Goal: Task Accomplishment & Management: Manage account settings

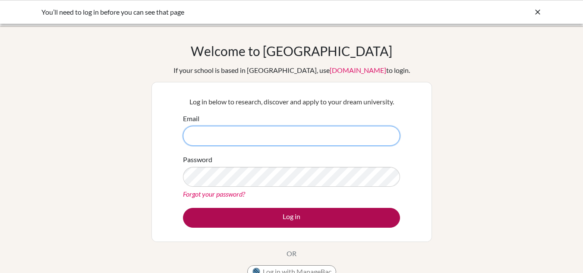
type input "[EMAIL_ADDRESS][DOMAIN_NAME]"
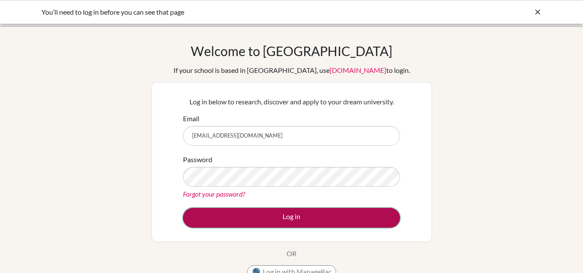
click at [282, 218] on button "Log in" at bounding box center [291, 218] width 217 height 20
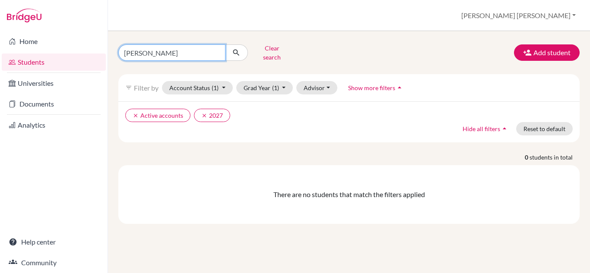
click at [196, 52] on input "asley" at bounding box center [171, 52] width 107 height 16
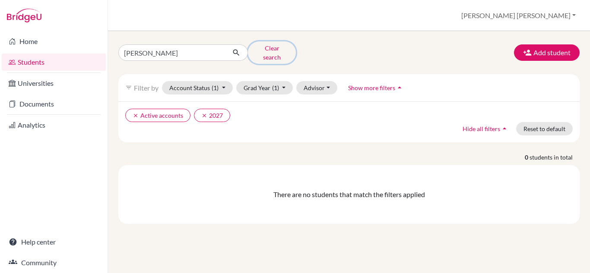
click at [270, 49] on button "Clear search" at bounding box center [272, 52] width 48 height 22
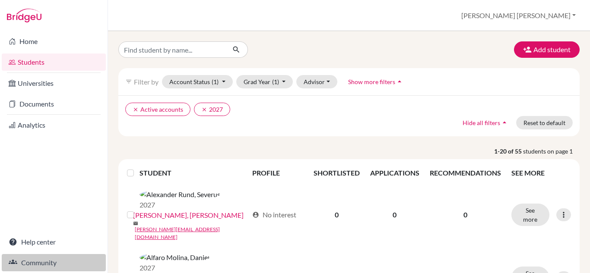
click at [49, 263] on link "Community" at bounding box center [54, 262] width 104 height 17
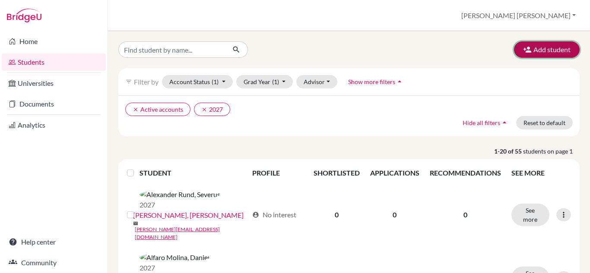
click at [542, 48] on button "Add student" at bounding box center [547, 49] width 66 height 16
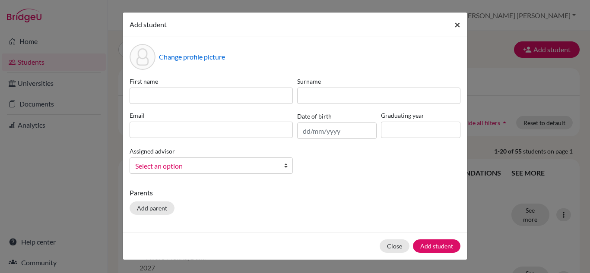
click at [459, 22] on span "×" at bounding box center [457, 24] width 6 height 13
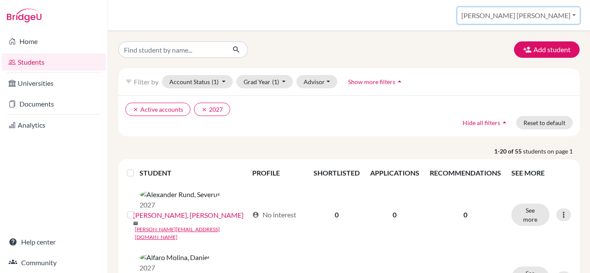
click at [564, 12] on button "[PERSON_NAME] [PERSON_NAME]" at bounding box center [518, 15] width 122 height 16
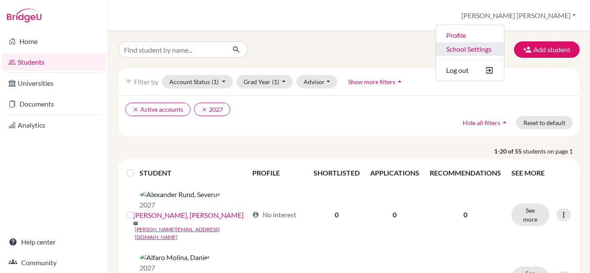
click at [504, 47] on link "School Settings" at bounding box center [470, 49] width 68 height 14
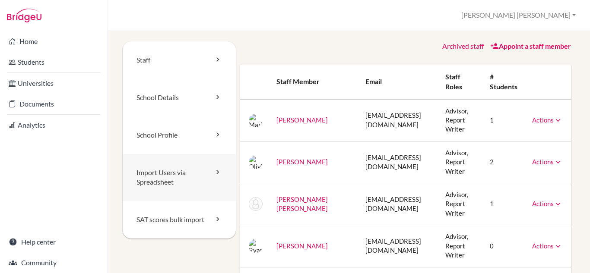
click at [220, 173] on icon at bounding box center [217, 172] width 9 height 9
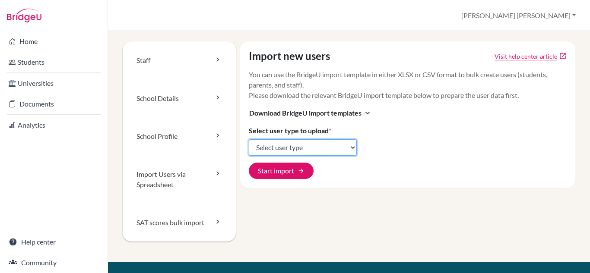
click at [316, 146] on select "Select user type Students Students and parents Parents Advisors Report writers" at bounding box center [303, 147] width 108 height 16
select select "students"
click at [249, 139] on select "Select user type Students Students and parents Parents Advisors Report writers" at bounding box center [303, 147] width 108 height 16
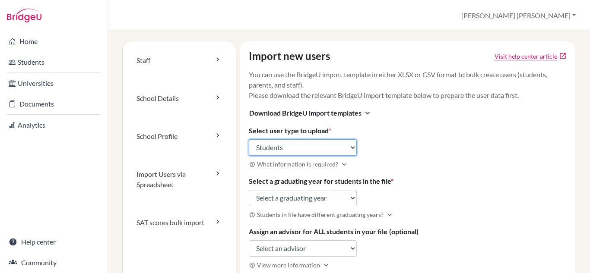
scroll to position [63, 0]
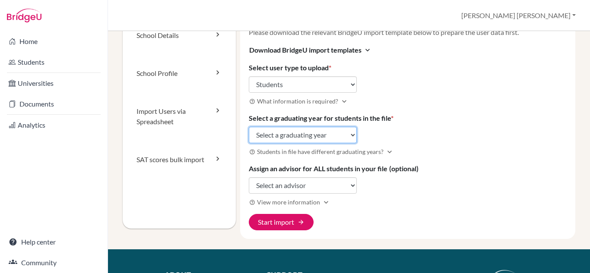
click at [323, 133] on select "Select a graduating year 2024 2025 2026 2027 2028 2029" at bounding box center [303, 135] width 108 height 16
select select "2028"
click at [249, 127] on select "Select a graduating year 2024 2025 2026 2027 2028 2029" at bounding box center [303, 135] width 108 height 16
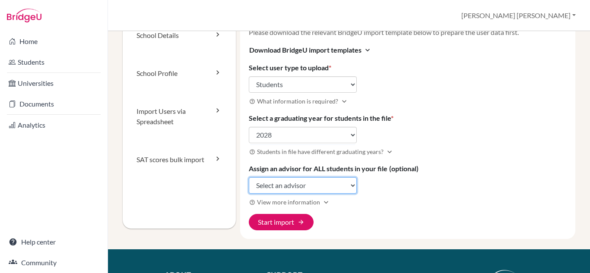
click at [344, 183] on select "Select an advisor Mariapaz Aguilar Olivia Bowlby María José Carazo Herrera Ryan…" at bounding box center [303, 185] width 108 height 16
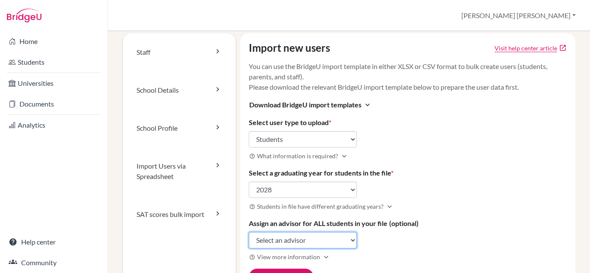
scroll to position [0, 0]
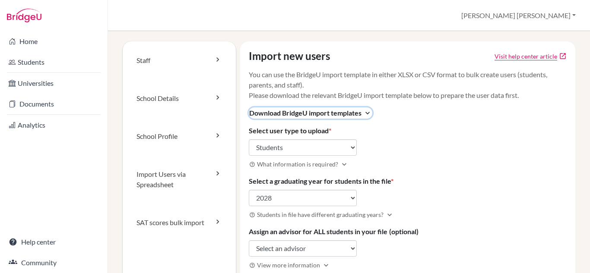
click at [366, 113] on icon "expand_more" at bounding box center [367, 113] width 9 height 9
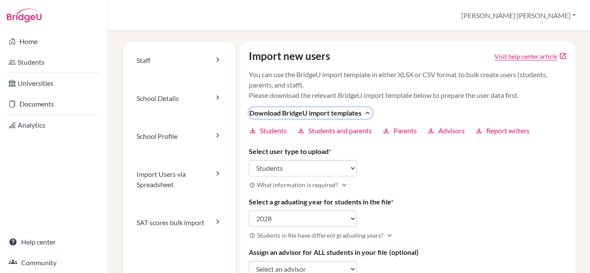
click at [366, 113] on icon "expand_less" at bounding box center [367, 113] width 9 height 9
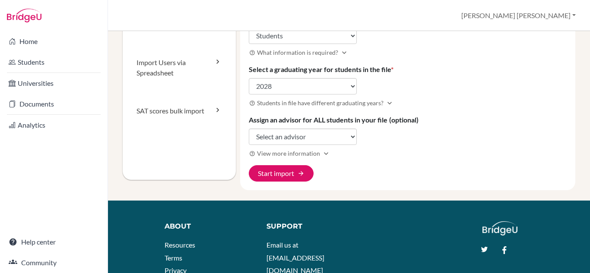
scroll to position [127, 0]
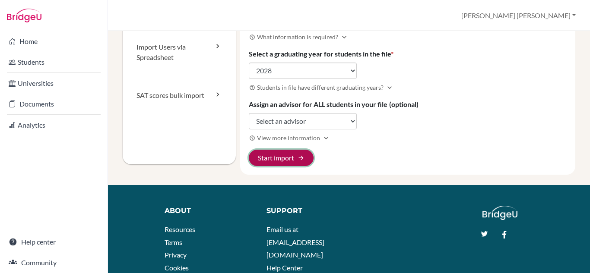
click at [283, 159] on button "Start import arrow_forward" at bounding box center [281, 158] width 65 height 16
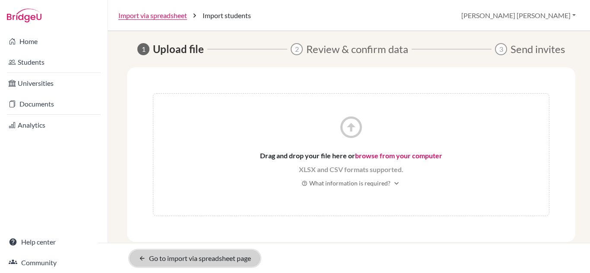
click at [213, 255] on link "arrow_back Go to import via spreadsheet page" at bounding box center [195, 258] width 130 height 16
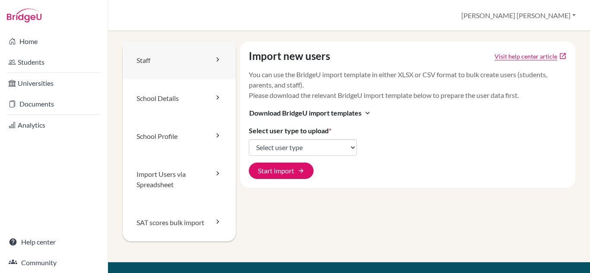
click at [197, 65] on link "Staff" at bounding box center [179, 60] width 113 height 38
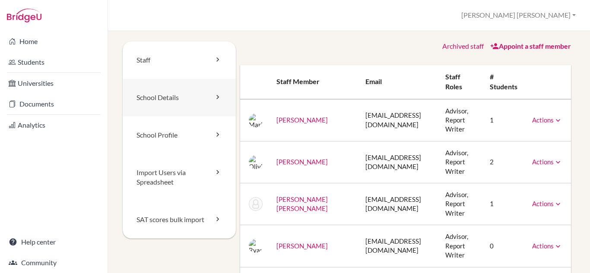
click at [205, 89] on link "School Details" at bounding box center [179, 98] width 113 height 38
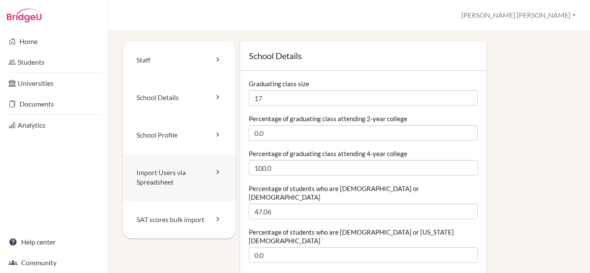
click at [187, 167] on link "Import Users via Spreadsheet" at bounding box center [179, 178] width 113 height 48
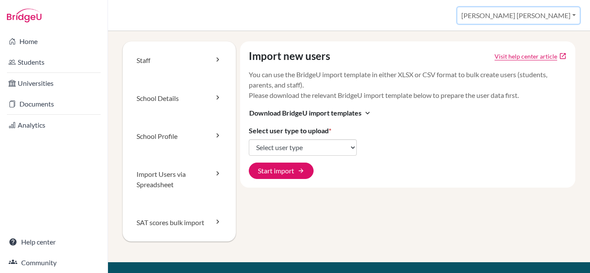
click at [538, 19] on button "[PERSON_NAME] [PERSON_NAME]" at bounding box center [518, 15] width 122 height 16
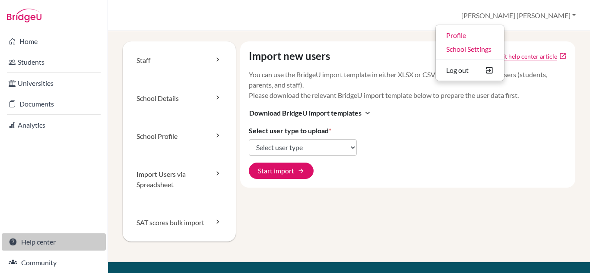
click at [35, 244] on link "Help center" at bounding box center [54, 242] width 104 height 17
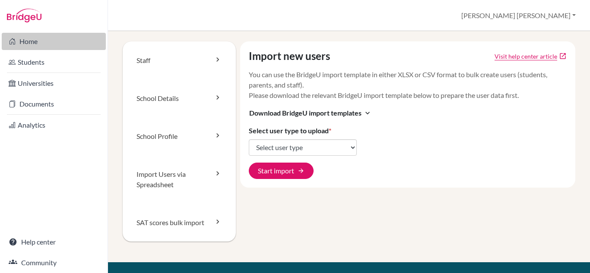
click at [50, 42] on link "Home" at bounding box center [54, 41] width 104 height 17
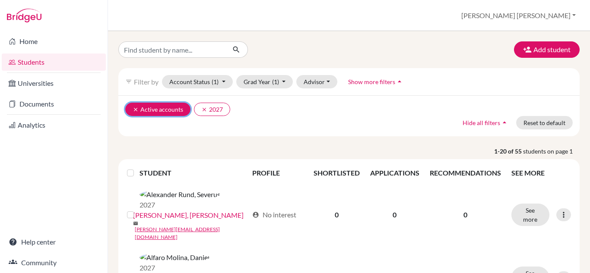
click at [130, 109] on button "clear Active accounts" at bounding box center [157, 109] width 65 height 13
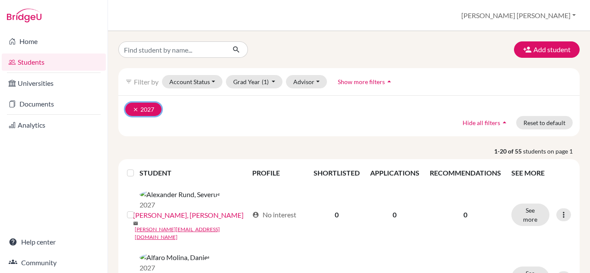
click at [134, 109] on icon "clear" at bounding box center [136, 110] width 6 height 6
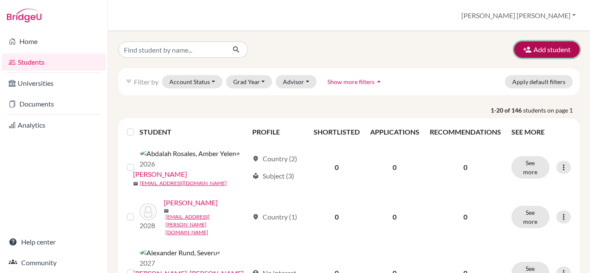
click at [531, 44] on button "Add student" at bounding box center [547, 49] width 66 height 16
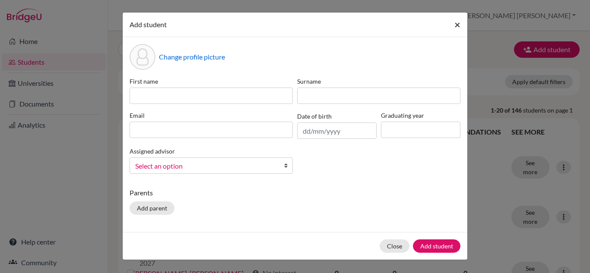
click at [453, 24] on button "×" at bounding box center [457, 25] width 20 height 24
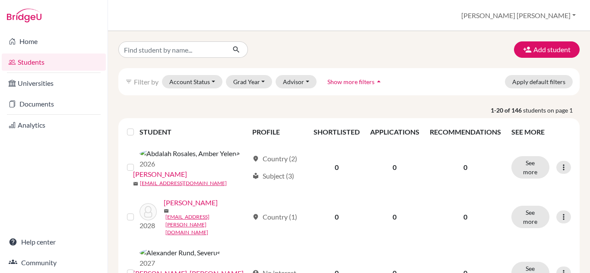
click at [347, 57] on div "Add student" at bounding box center [349, 49] width 474 height 16
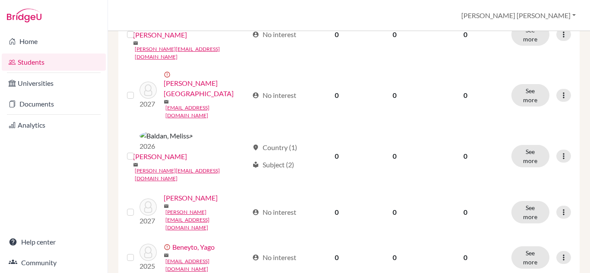
scroll to position [696, 0]
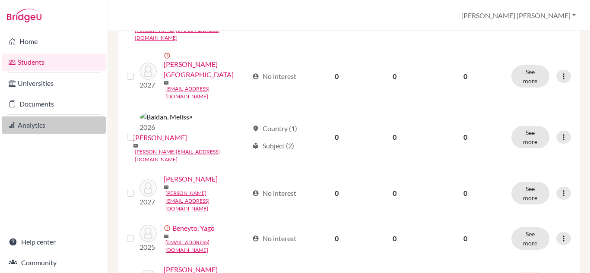
click at [40, 120] on link "Analytics" at bounding box center [54, 125] width 104 height 17
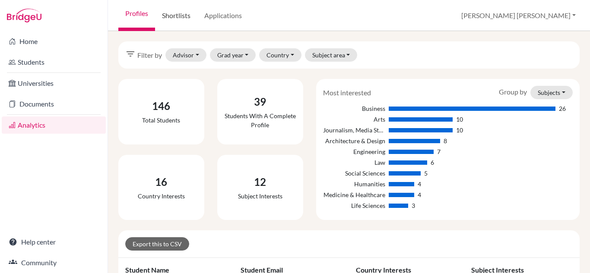
click at [164, 9] on link "Shortlists" at bounding box center [176, 15] width 42 height 31
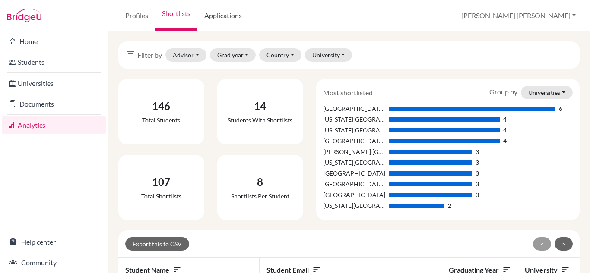
click at [222, 21] on link "Applications" at bounding box center [222, 15] width 51 height 31
